Goal: Register for event/course

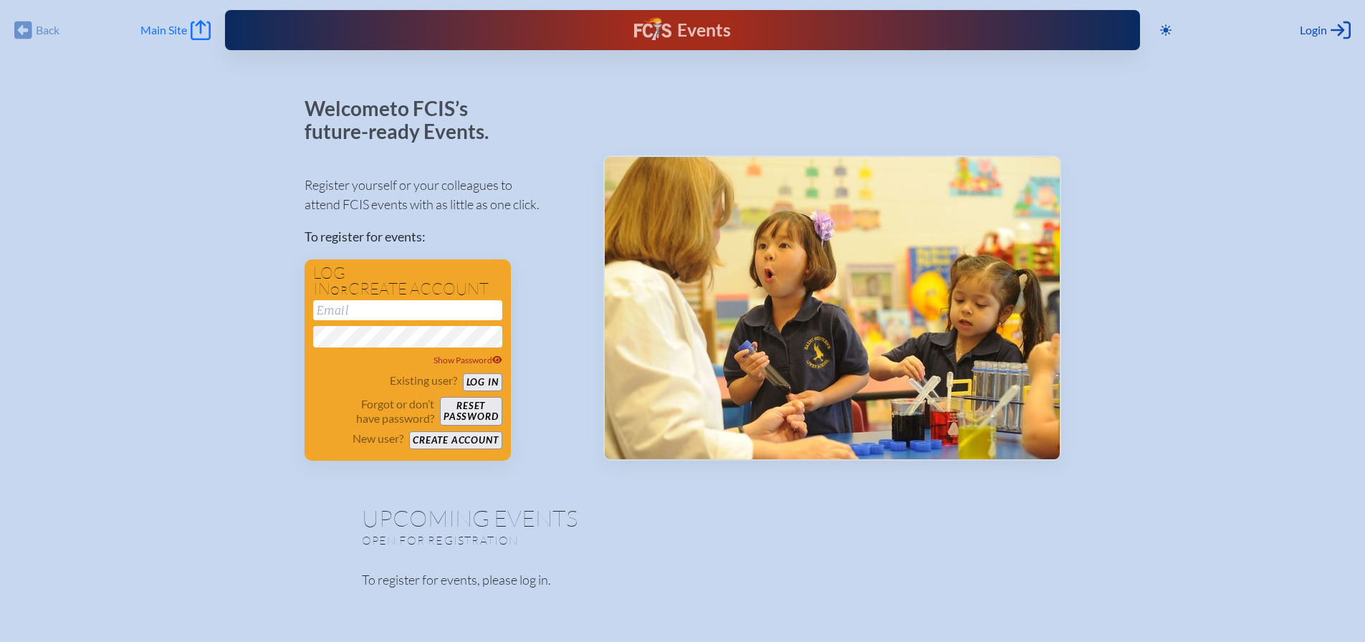
type input "[EMAIL_ADDRESS][DOMAIN_NAME]"
click at [161, 42] on div "Back Back Main Site Main Site Toggle to Dark Mode Close Login Area Log in or cr…" at bounding box center [683, 26] width 1348 height 52
click at [154, 27] on span "Main Site" at bounding box center [163, 30] width 47 height 14
type input "[EMAIL_ADDRESS][DOMAIN_NAME]"
click at [487, 378] on button "Log in" at bounding box center [482, 382] width 39 height 18
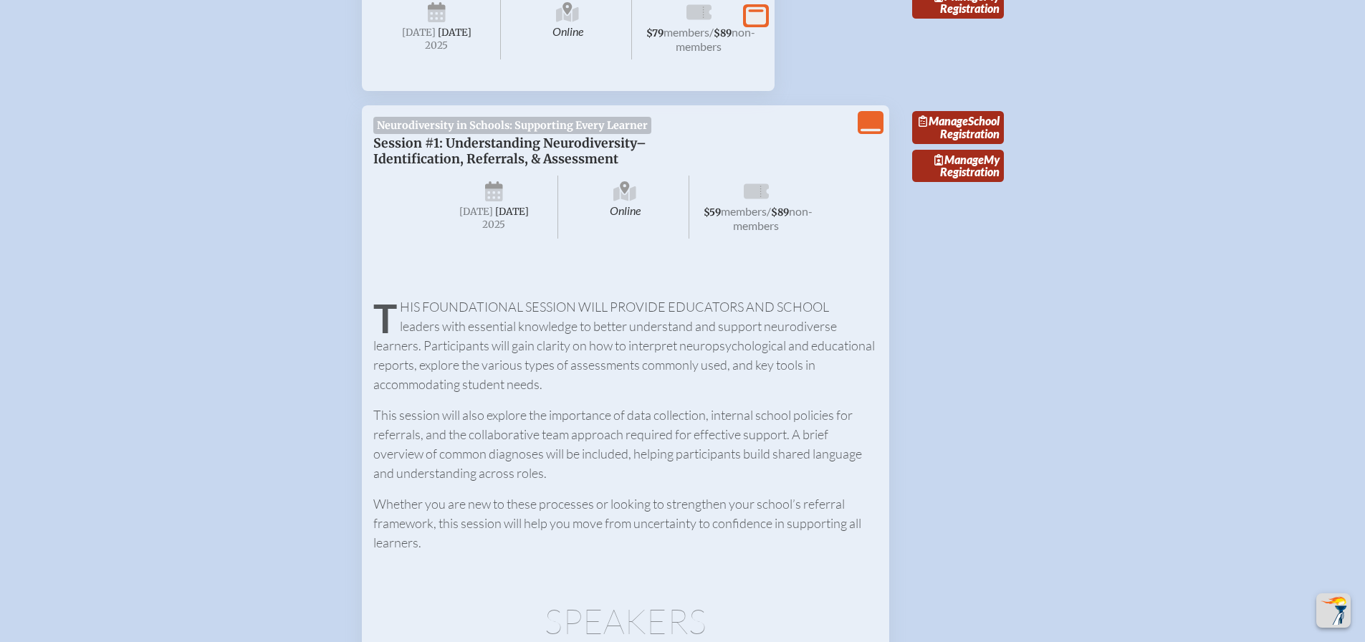
scroll to position [645, 0]
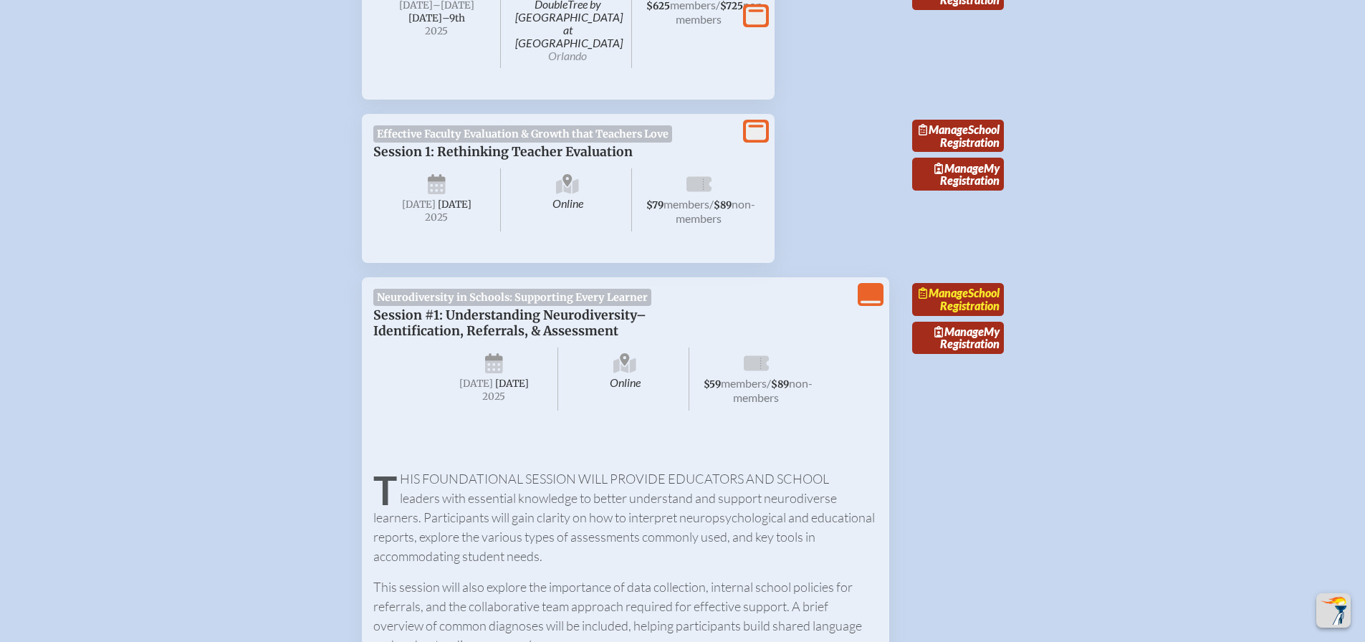
click at [948, 299] on link "Manage School Registration" at bounding box center [958, 299] width 92 height 33
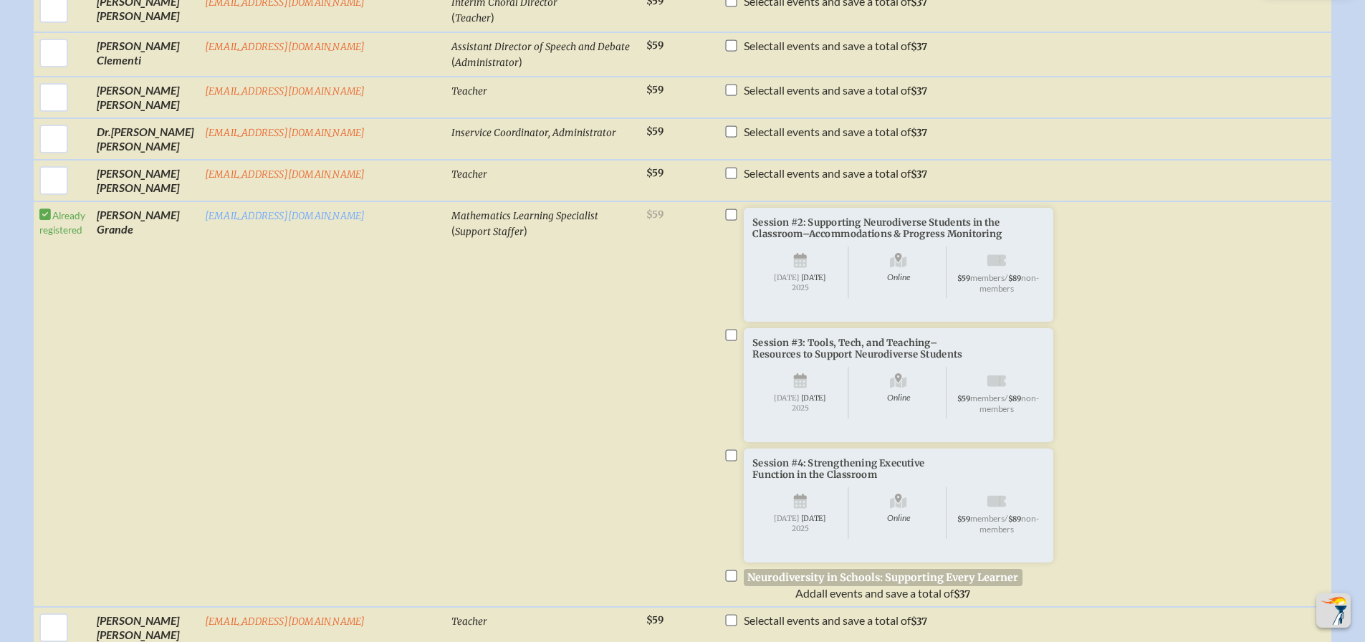
scroll to position [932, 0]
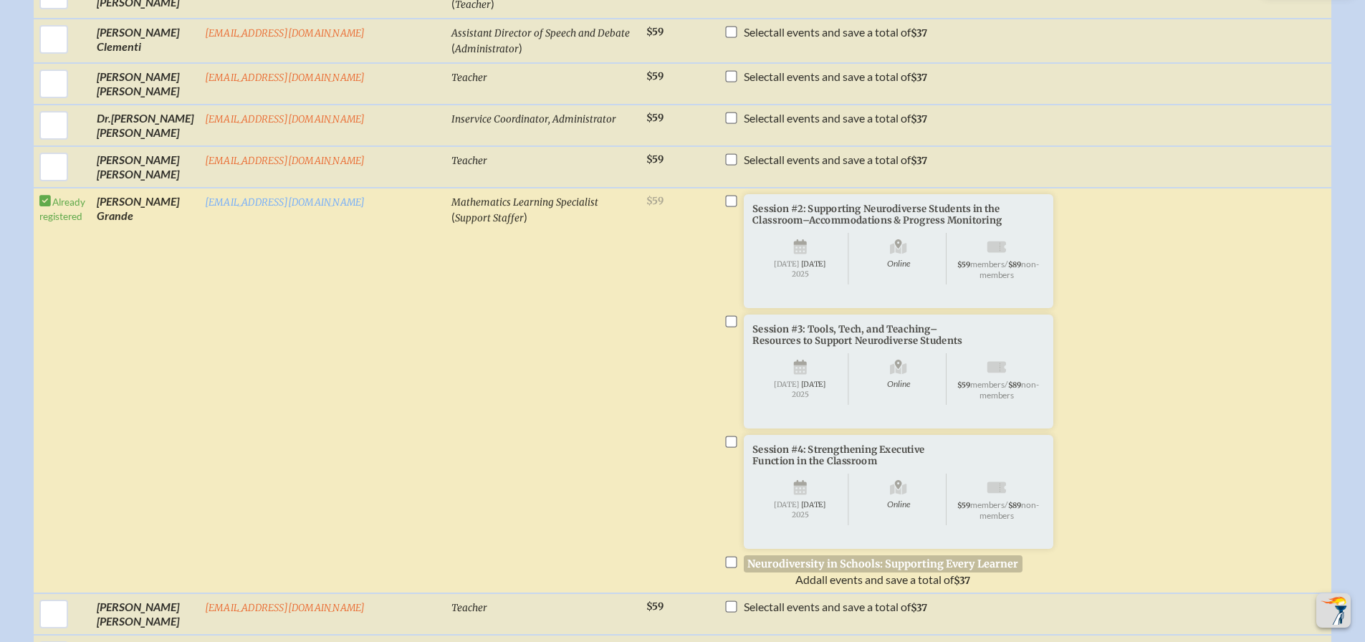
drag, startPoint x: 697, startPoint y: 216, endPoint x: 694, endPoint y: 310, distance: 94.6
click at [725, 206] on input "checkbox" at bounding box center [730, 200] width 11 height 11
checkbox input "true"
click at [724, 349] on li "Session #3: Tools, Tech, and Teaching–Resources to Support Neurodiverse Student…" at bounding box center [893, 391] width 338 height 152
drag, startPoint x: 694, startPoint y: 335, endPoint x: 707, endPoint y: 373, distance: 40.8
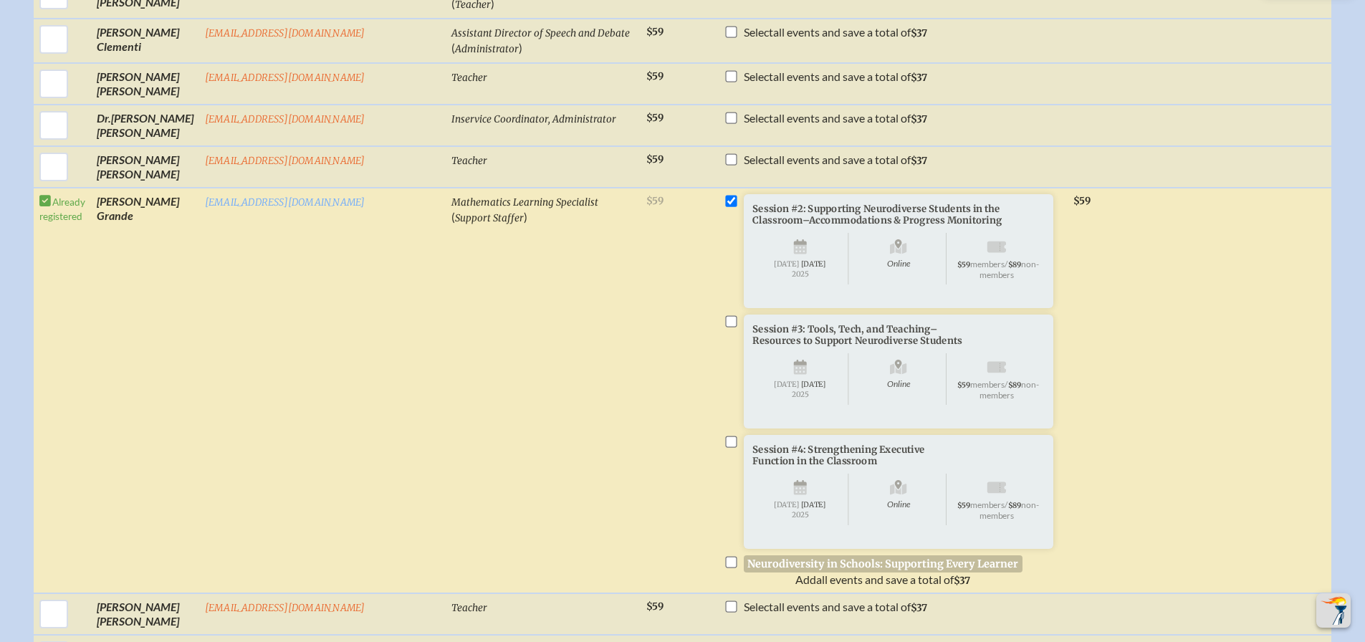
click at [724, 335] on li "Session #3: Tools, Tech, and Teaching–Resources to Support Neurodiverse Student…" at bounding box center [893, 391] width 338 height 152
drag, startPoint x: 694, startPoint y: 352, endPoint x: 704, endPoint y: 340, distance: 14.8
click at [724, 347] on li "Session #3: Tools, Tech, and Teaching–Resources to Support Neurodiverse Student…" at bounding box center [893, 391] width 338 height 152
click at [725, 327] on input "checkbox" at bounding box center [730, 320] width 11 height 11
checkbox input "true"
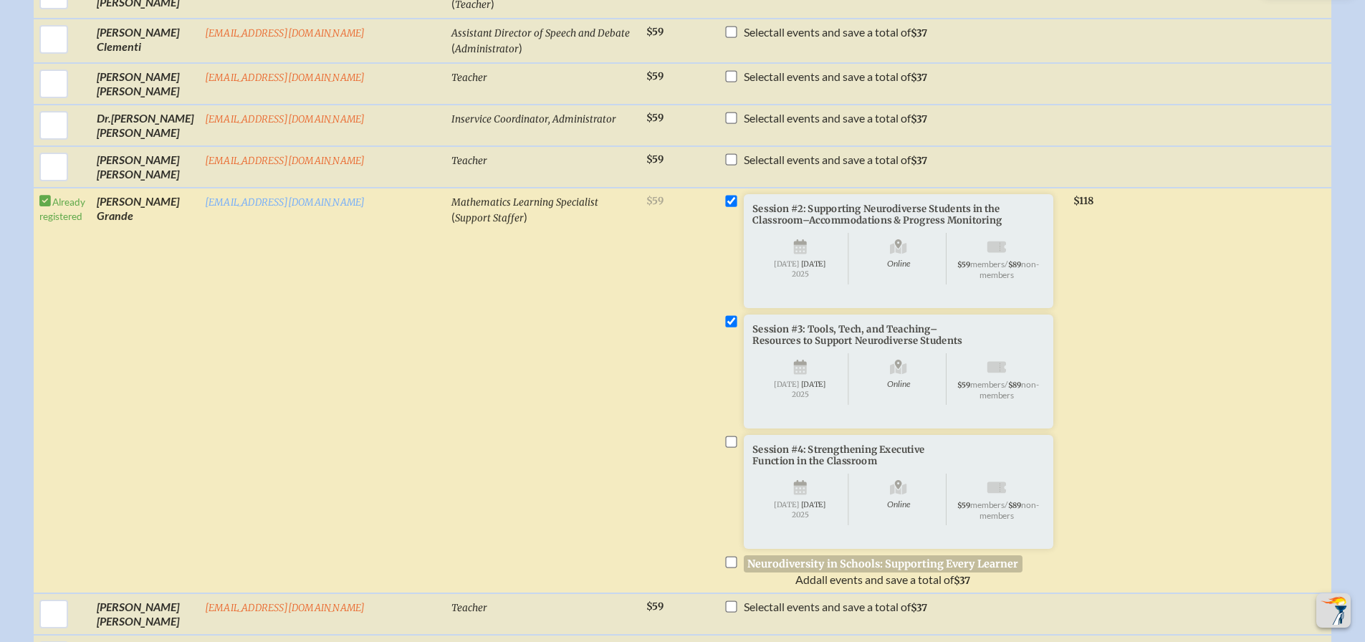
click at [725, 447] on input "checkbox" at bounding box center [730, 441] width 11 height 11
checkbox input "true"
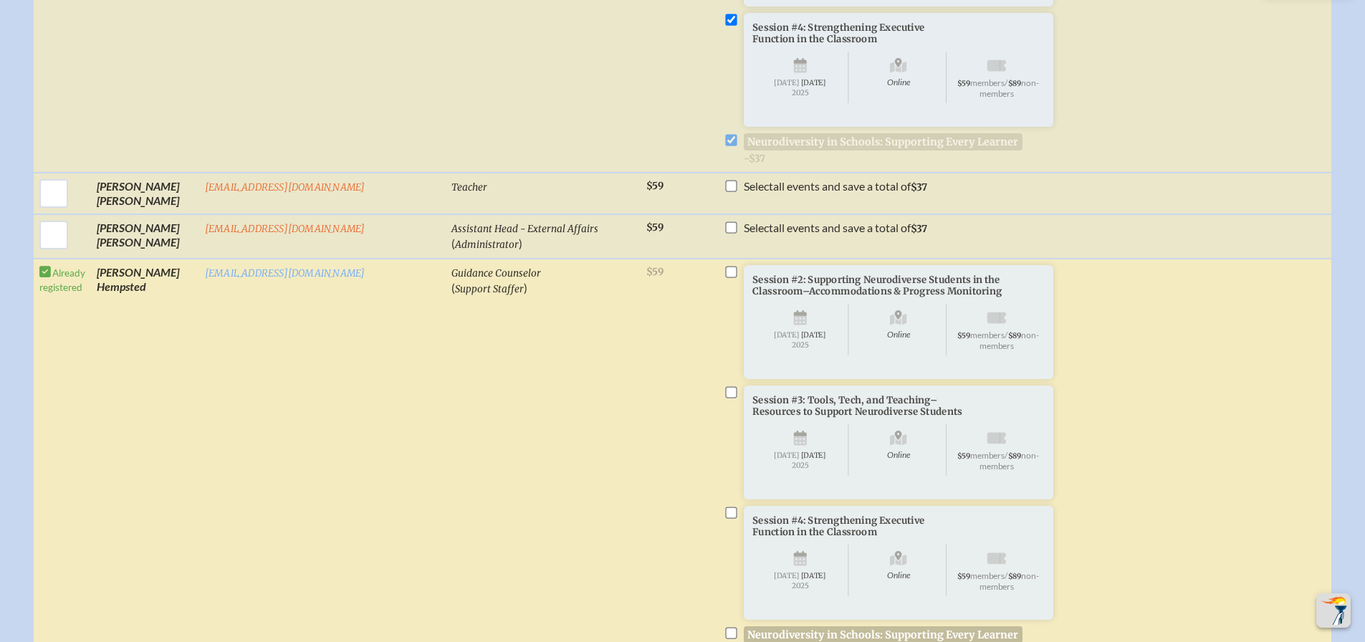
scroll to position [1362, 0]
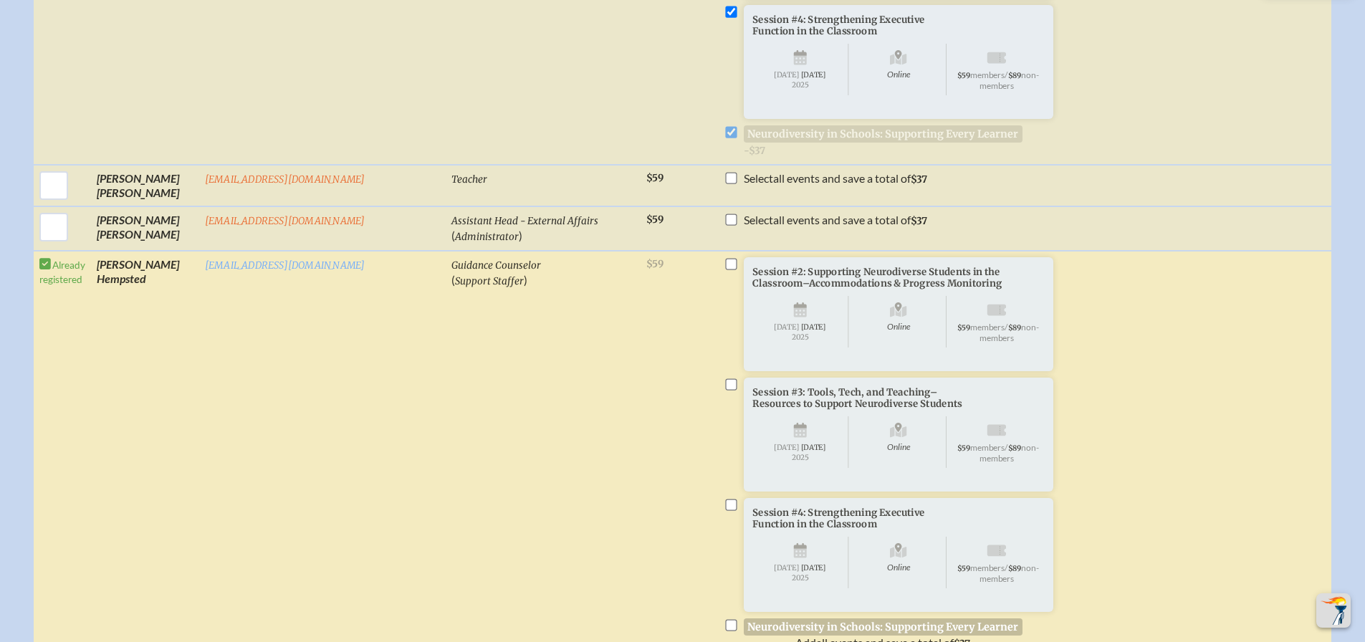
click at [724, 306] on li "Session #2: Supporting Neurodiverse Students in the Classroom–Accommodations & …" at bounding box center [893, 333] width 338 height 152
click at [724, 312] on li "Session #2: Supporting Neurodiverse Students in the Classroom–Accommodations & …" at bounding box center [893, 333] width 338 height 152
click at [725, 269] on input "checkbox" at bounding box center [730, 263] width 11 height 11
checkbox input "true"
click at [725, 390] on input "checkbox" at bounding box center [730, 383] width 11 height 11
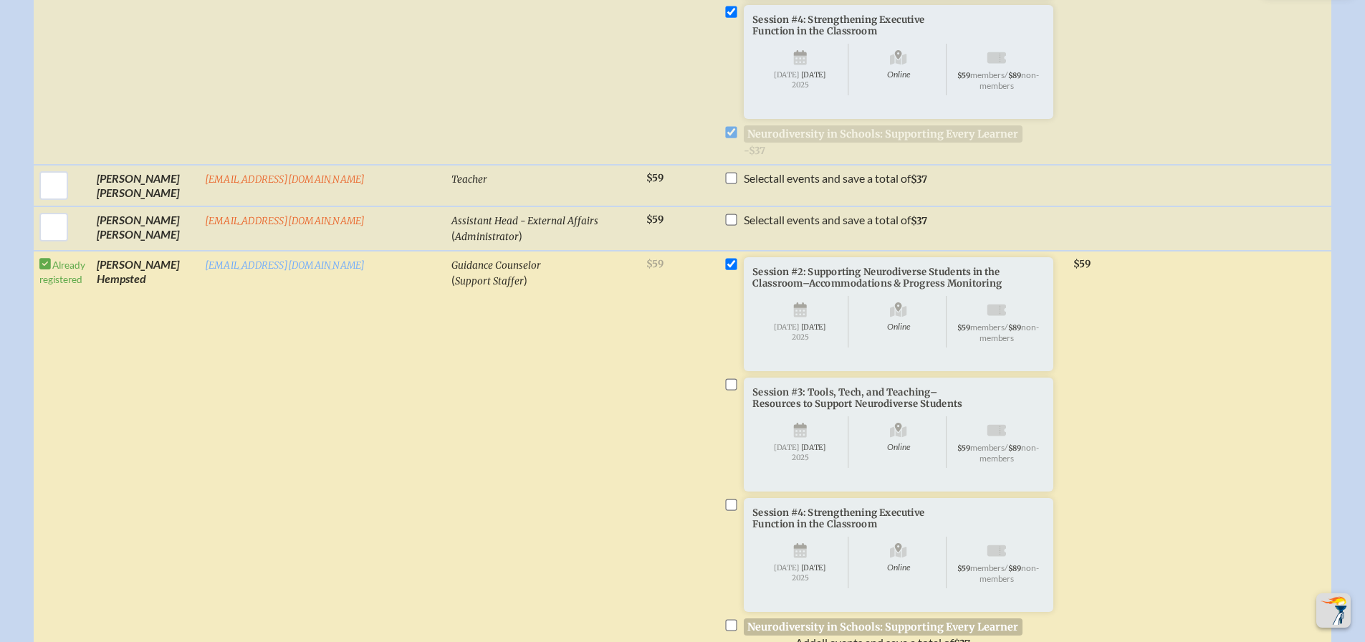
checkbox input "true"
click at [725, 510] on input "checkbox" at bounding box center [730, 504] width 11 height 11
checkbox input "true"
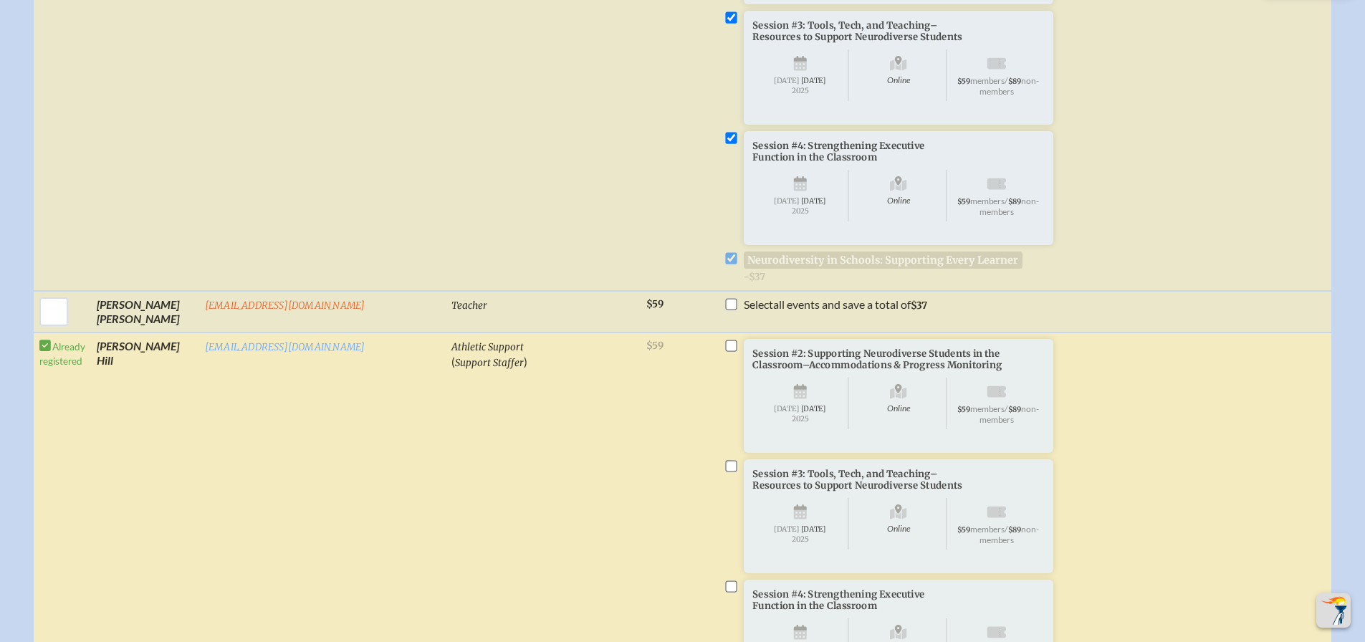
scroll to position [1791, 0]
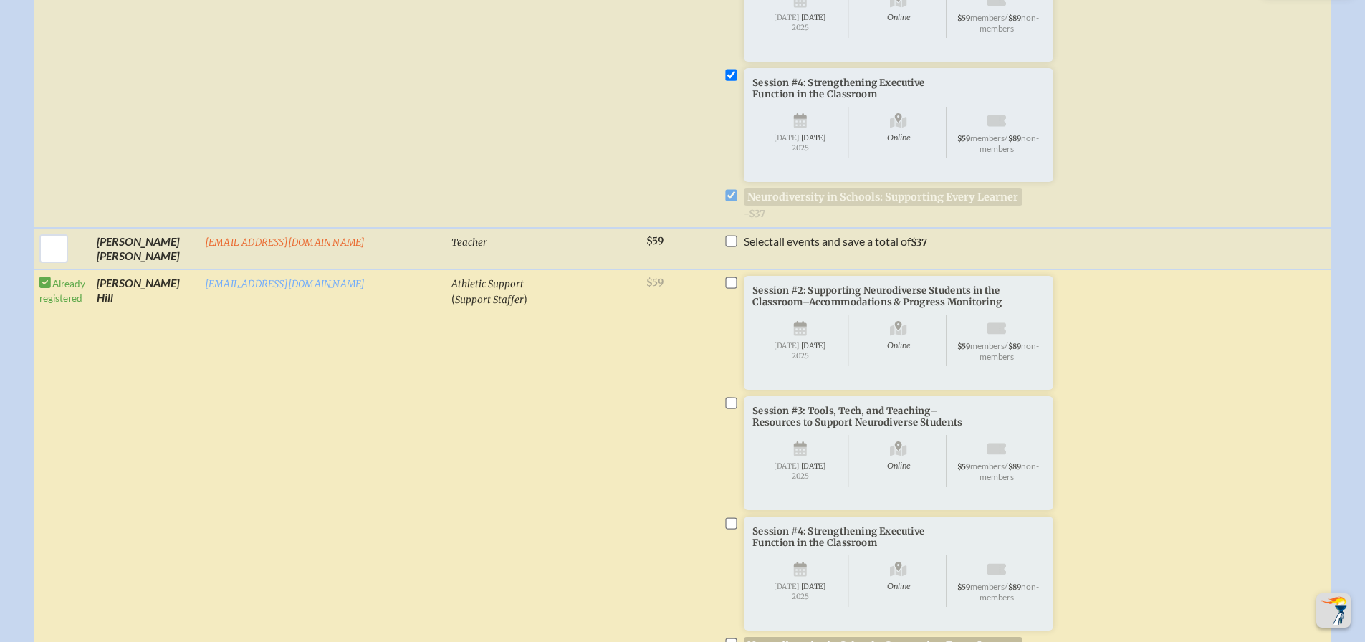
click at [725, 288] on input "checkbox" at bounding box center [730, 282] width 11 height 11
checkbox input "true"
click at [725, 408] on input "checkbox" at bounding box center [730, 402] width 11 height 11
checkbox input "true"
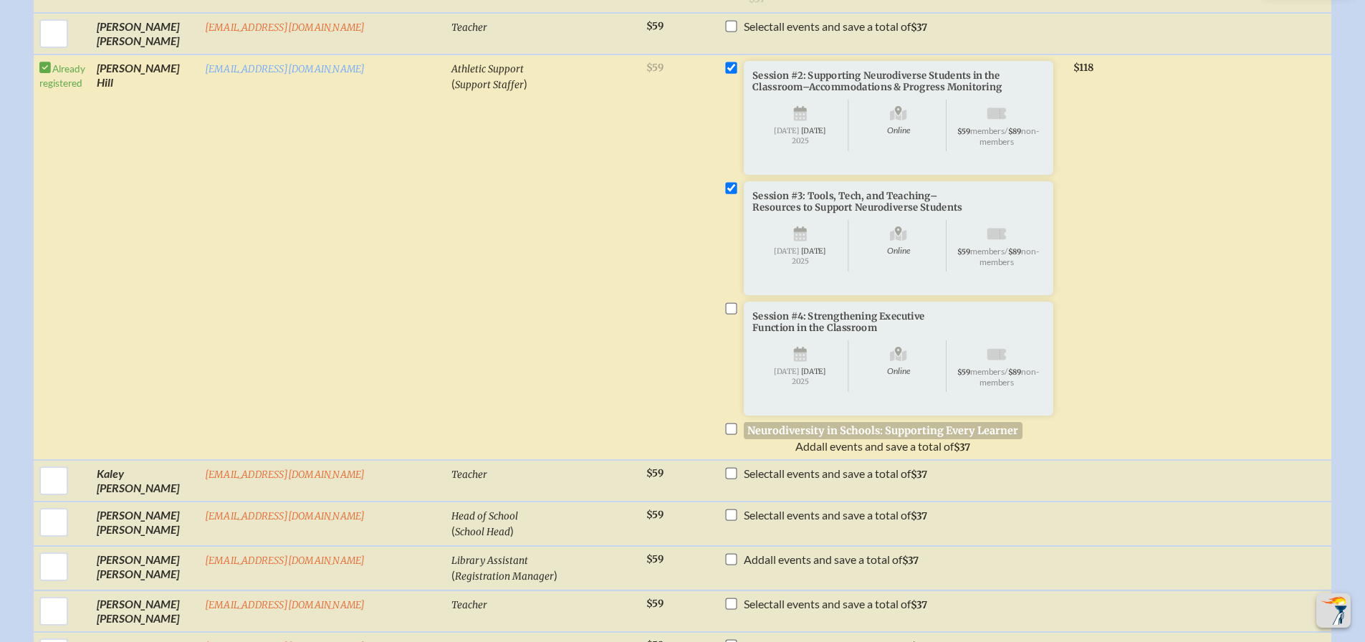
click at [725, 314] on input "checkbox" at bounding box center [730, 307] width 11 height 11
checkbox input "true"
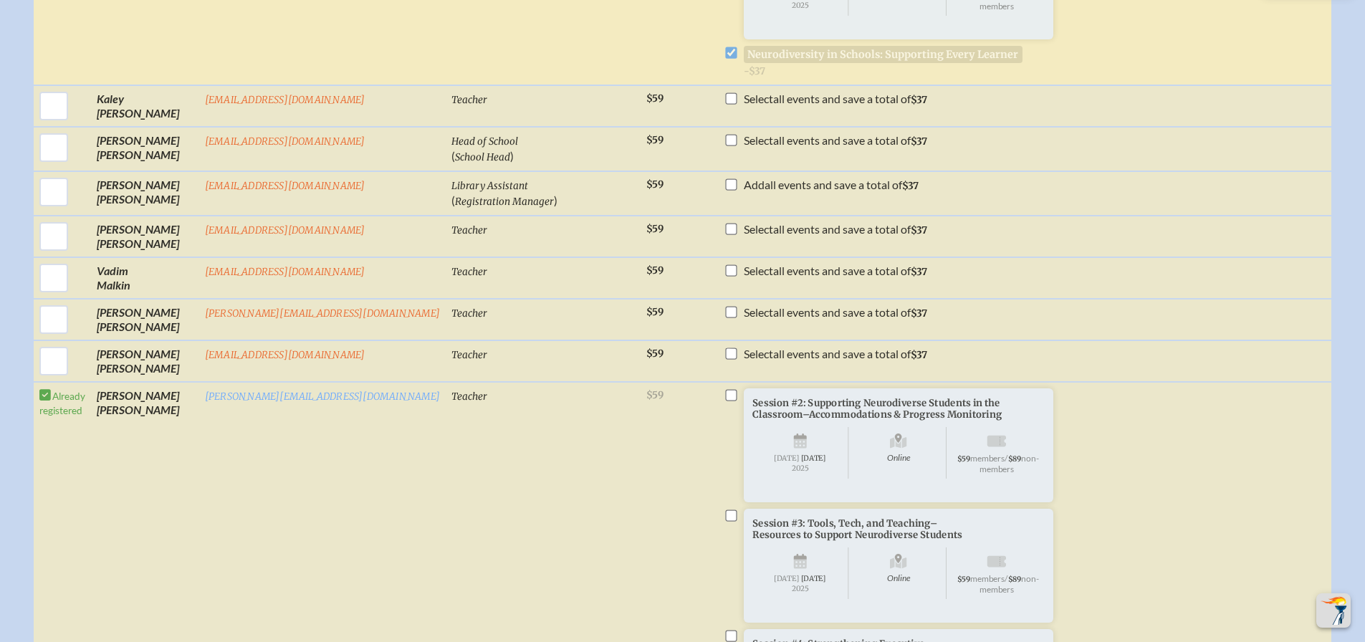
scroll to position [2508, 0]
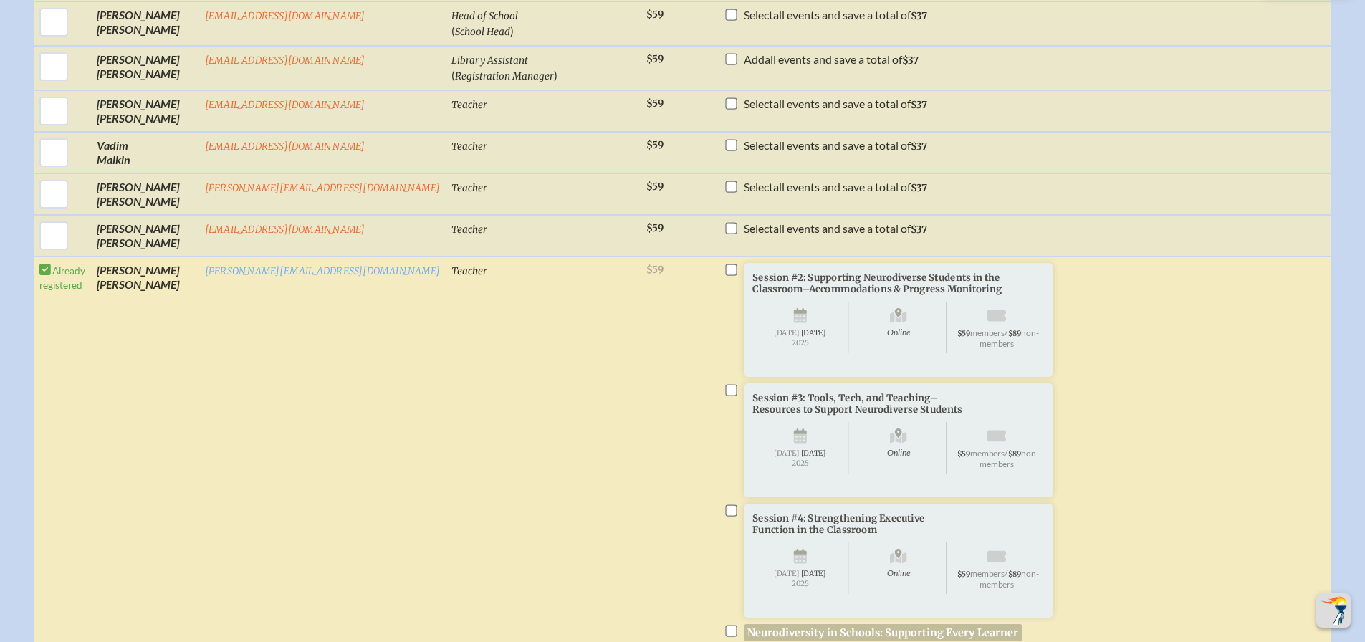
click at [725, 275] on input "checkbox" at bounding box center [730, 269] width 11 height 11
checkbox input "true"
click at [725, 396] on input "checkbox" at bounding box center [730, 389] width 11 height 11
checkbox input "true"
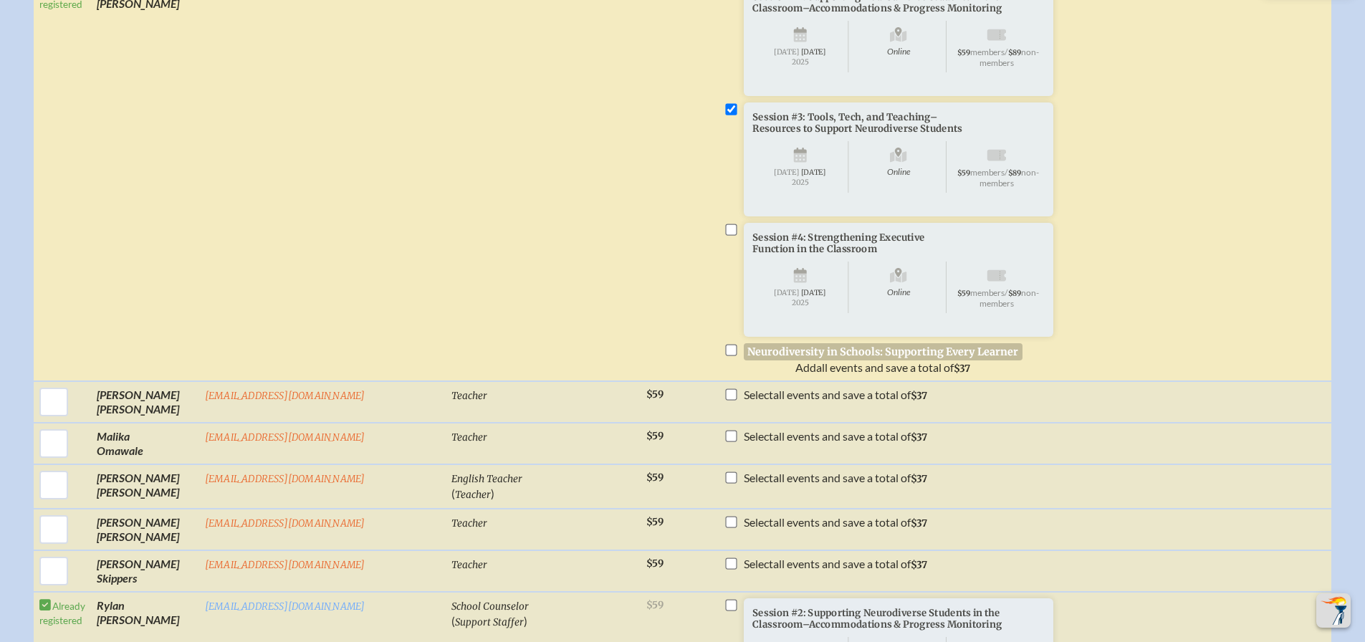
scroll to position [2795, 0]
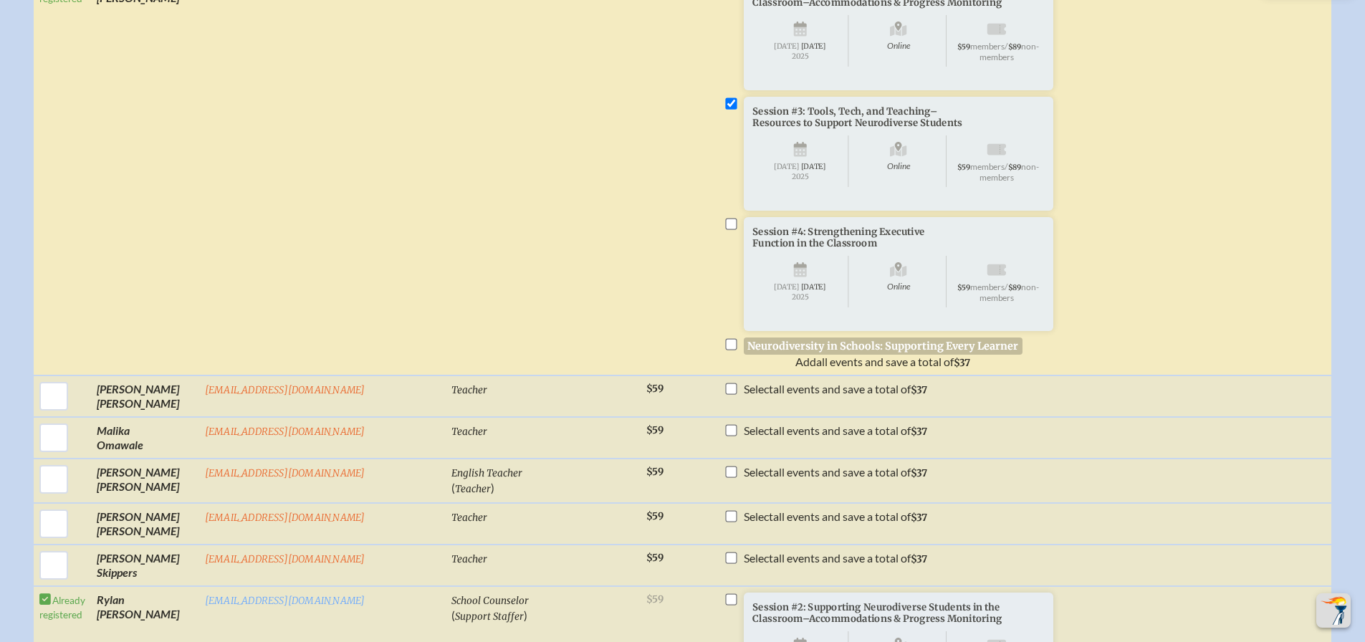
click at [725, 229] on input "checkbox" at bounding box center [730, 223] width 11 height 11
checkbox input "true"
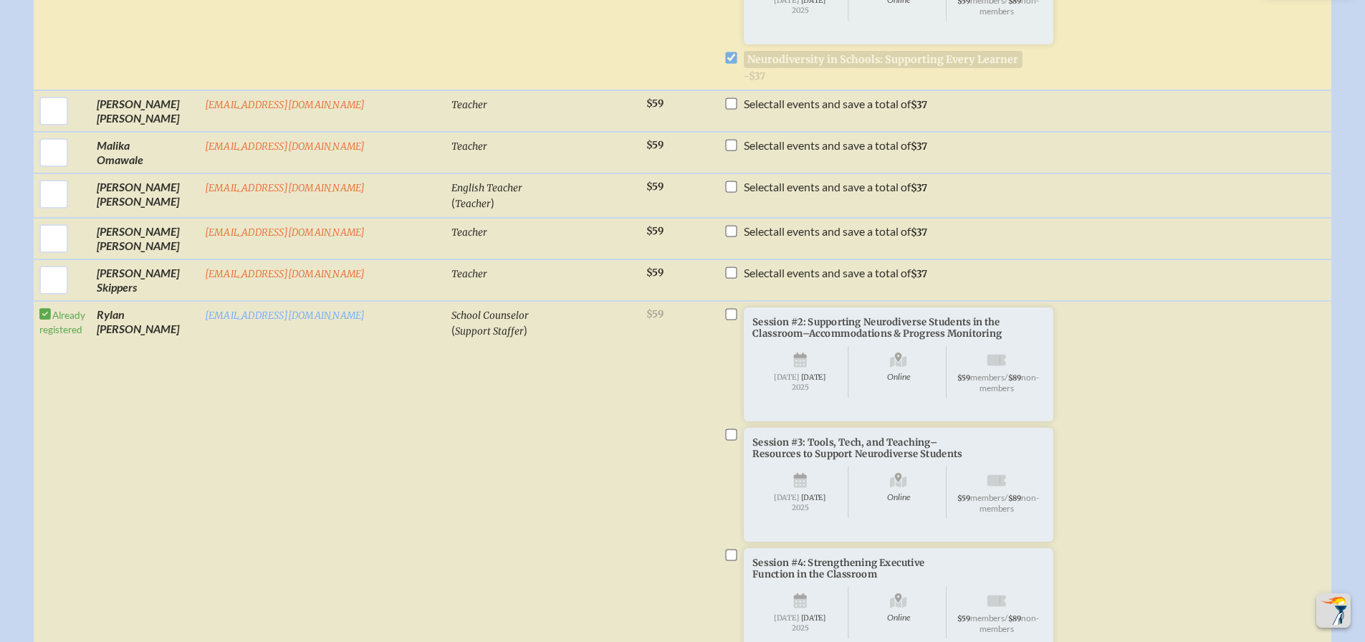
scroll to position [3368, 0]
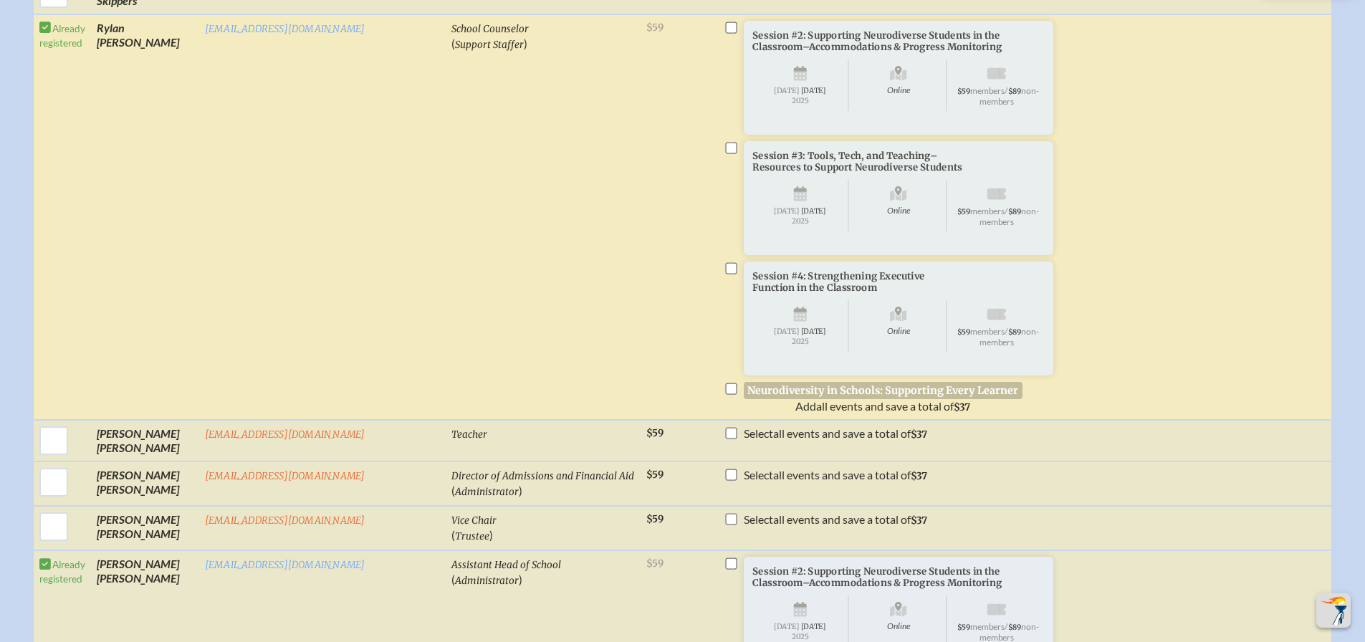
click at [725, 395] on input "checkbox" at bounding box center [730, 388] width 11 height 11
checkbox input "true"
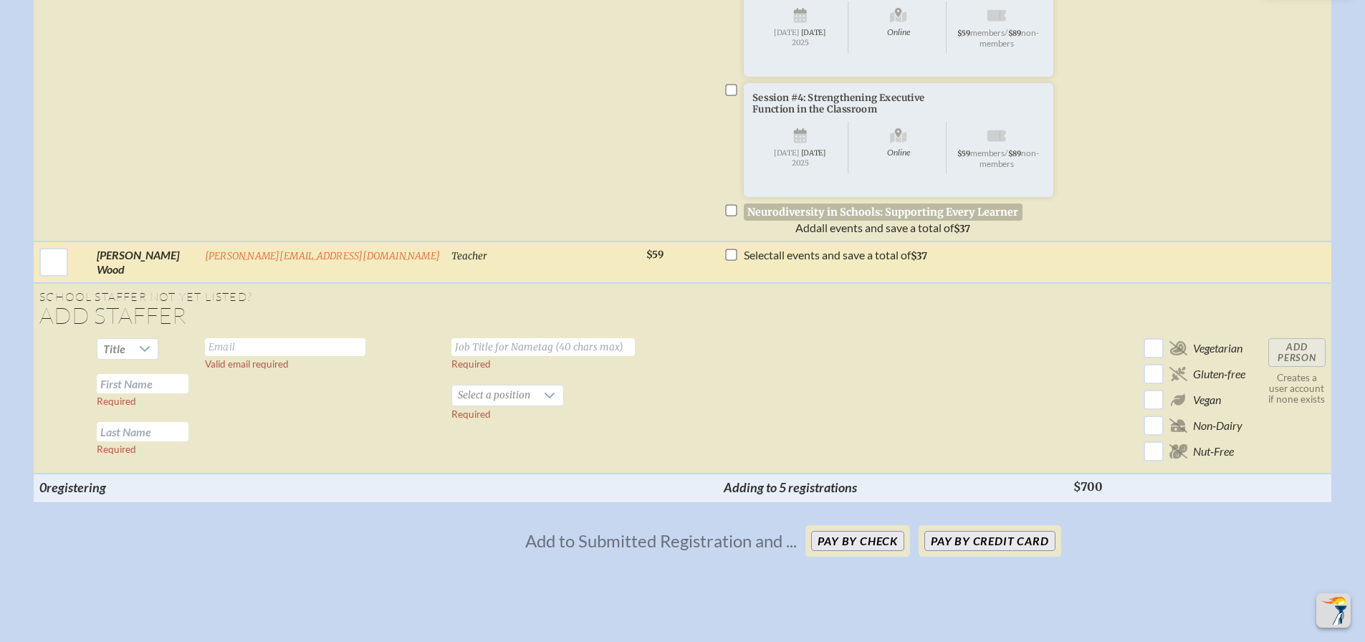
scroll to position [4085, 0]
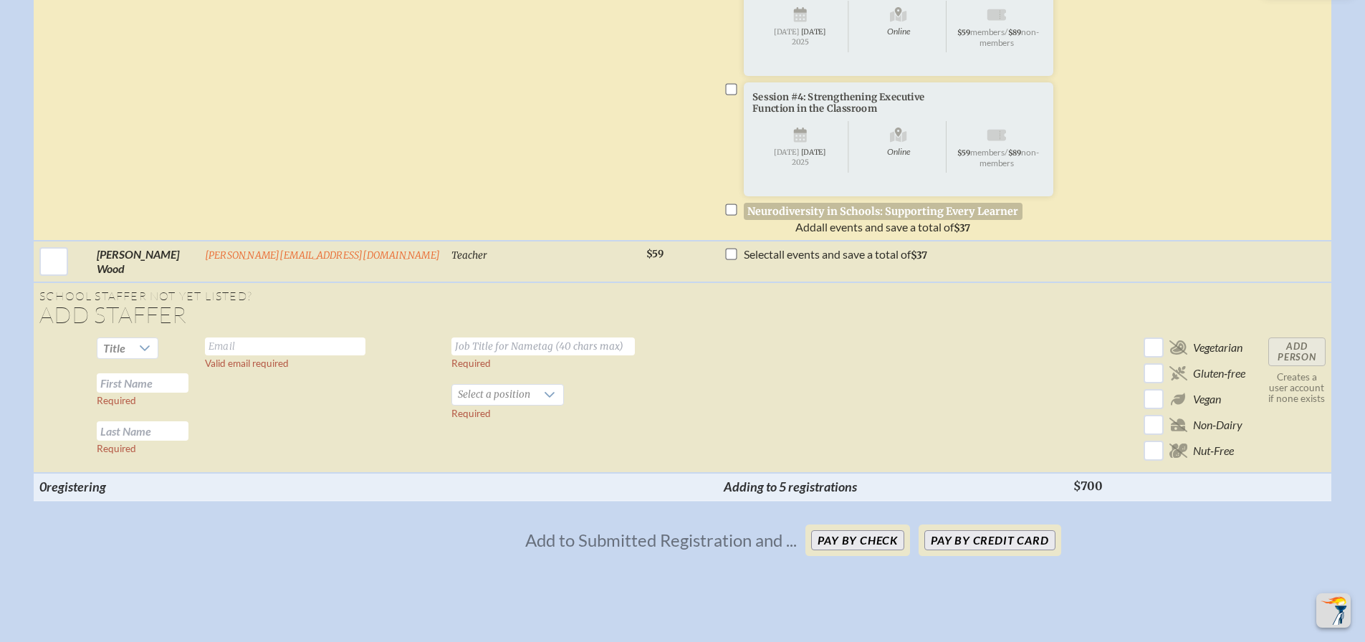
click at [725, 216] on input "checkbox" at bounding box center [730, 209] width 11 height 11
checkbox input "true"
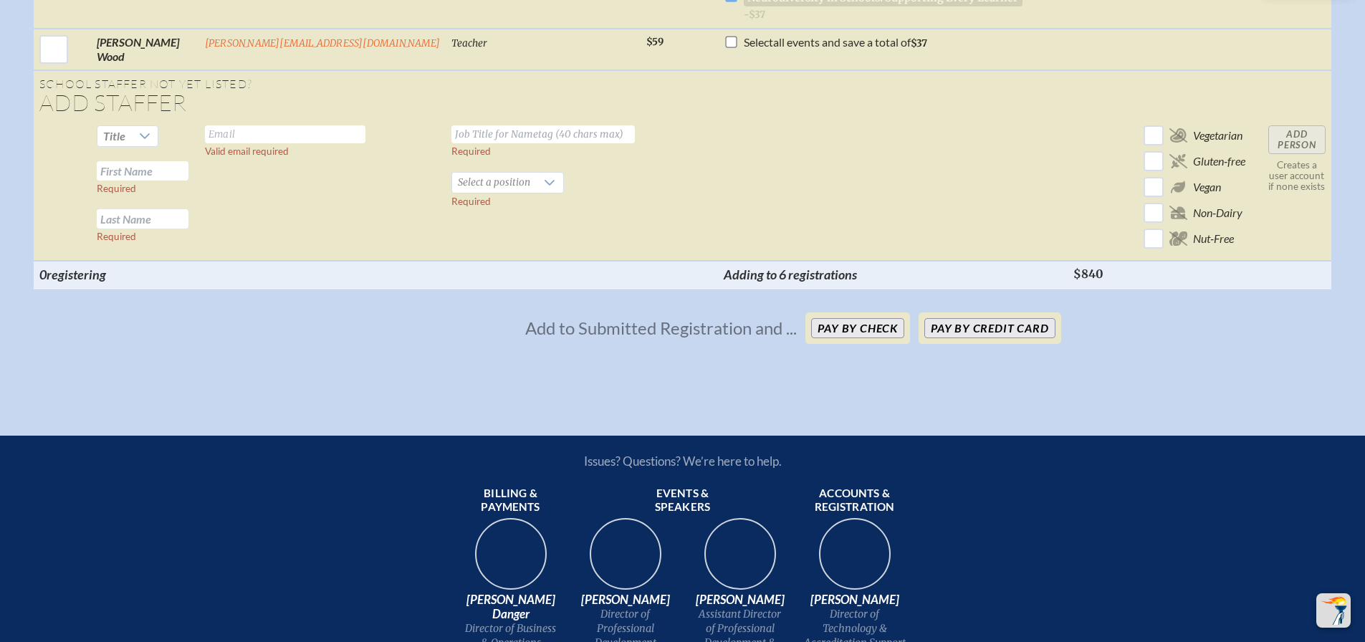
scroll to position [4300, 0]
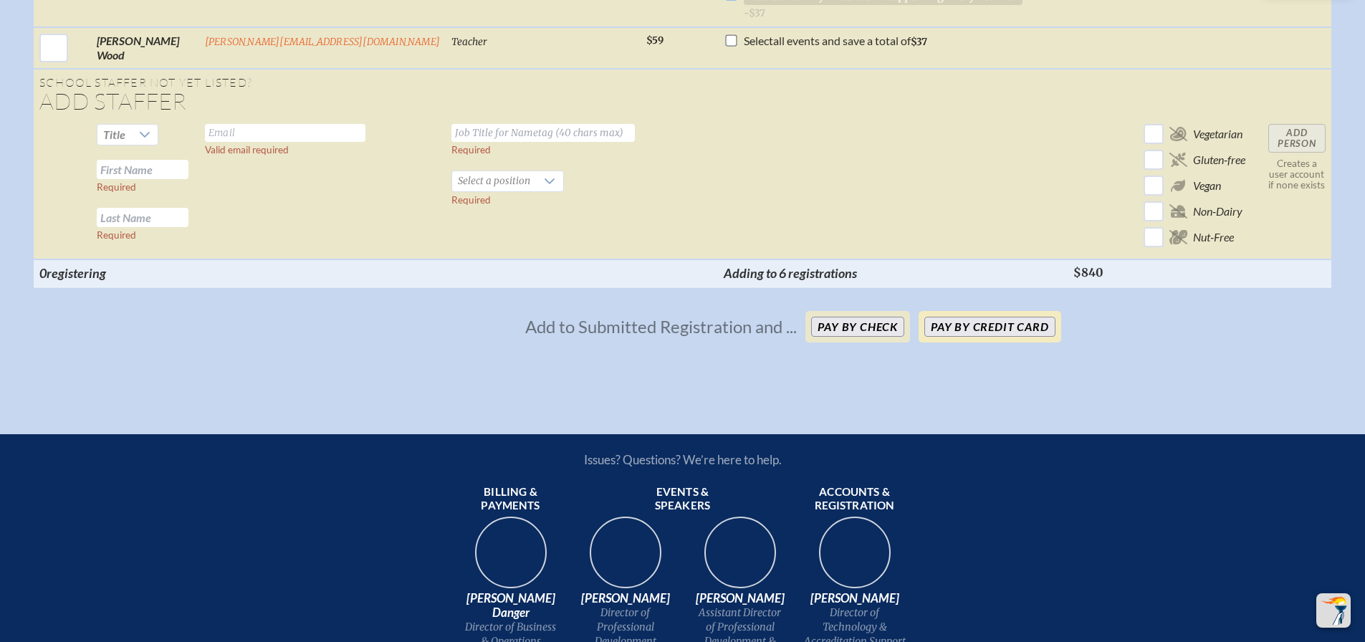
click at [1038, 337] on button "Pay by Credit Card" at bounding box center [989, 327] width 130 height 20
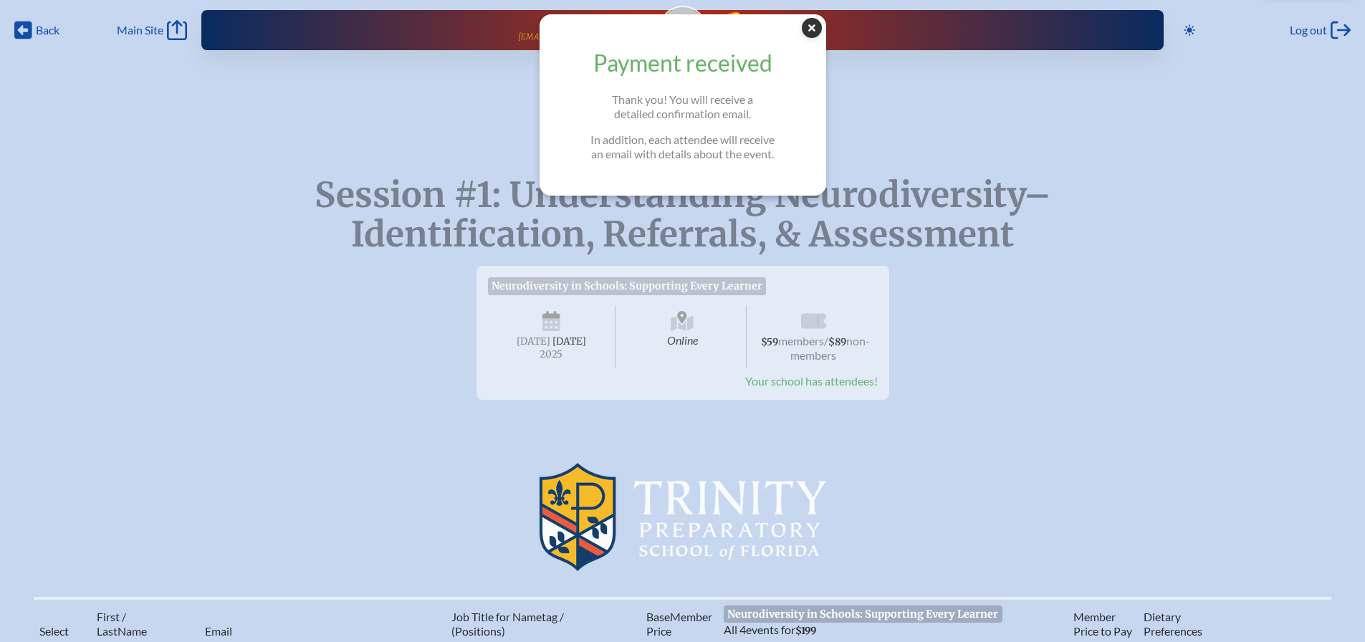
click at [822, 30] on icon at bounding box center [812, 28] width 20 height 20
